Goal: Information Seeking & Learning: Learn about a topic

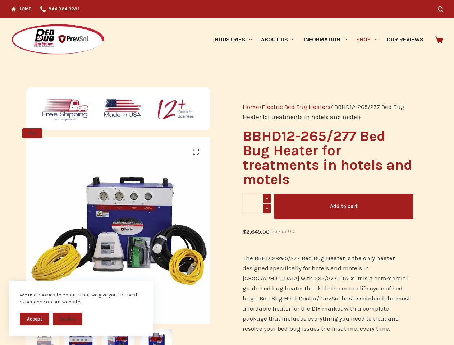
click at [34, 319] on button "Accept" at bounding box center [34, 319] width 29 height 13
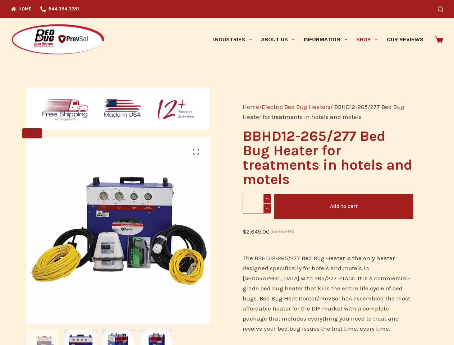
click at [68, 319] on button "Decline" at bounding box center [67, 324] width 29 height 13
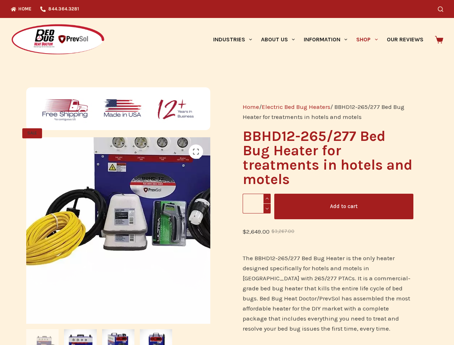
click at [443, 9] on icon "Search" at bounding box center [440, 8] width 5 height 5
click at [235, 40] on link "Industries" at bounding box center [232, 39] width 48 height 43
click at [281, 40] on link "About Us" at bounding box center [277, 39] width 43 height 43
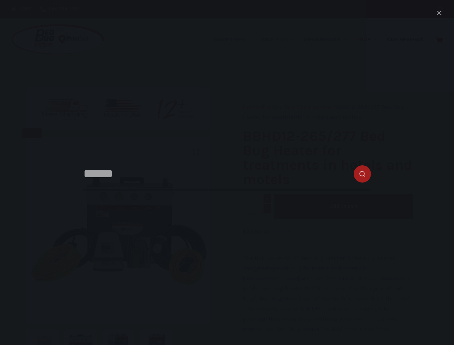
click at [328, 40] on link "Information" at bounding box center [325, 39] width 52 height 43
click at [370, 40] on link "Shop" at bounding box center [367, 39] width 30 height 43
click at [117, 241] on img at bounding box center [119, 225] width 269 height 269
